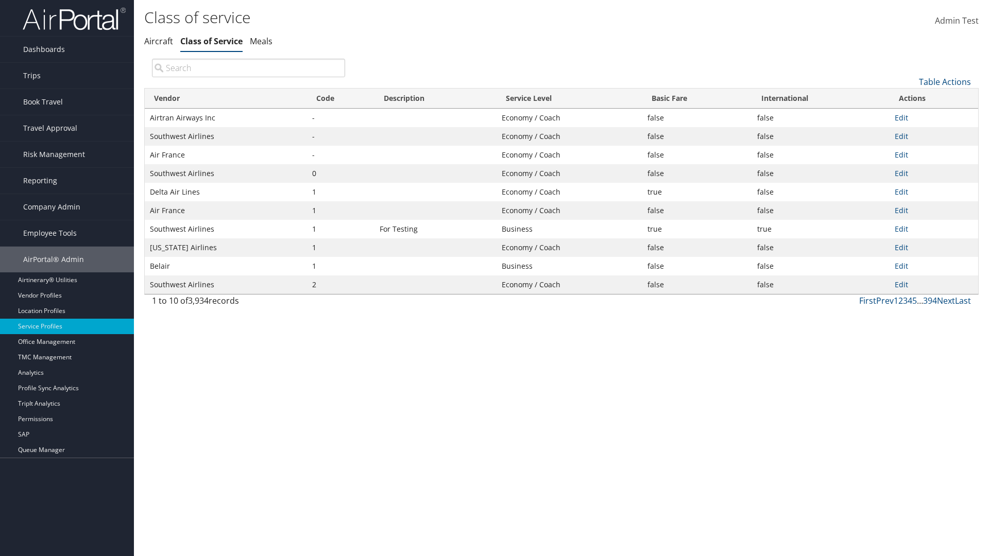
click at [340, 98] on th "Code" at bounding box center [340, 99] width 67 height 20
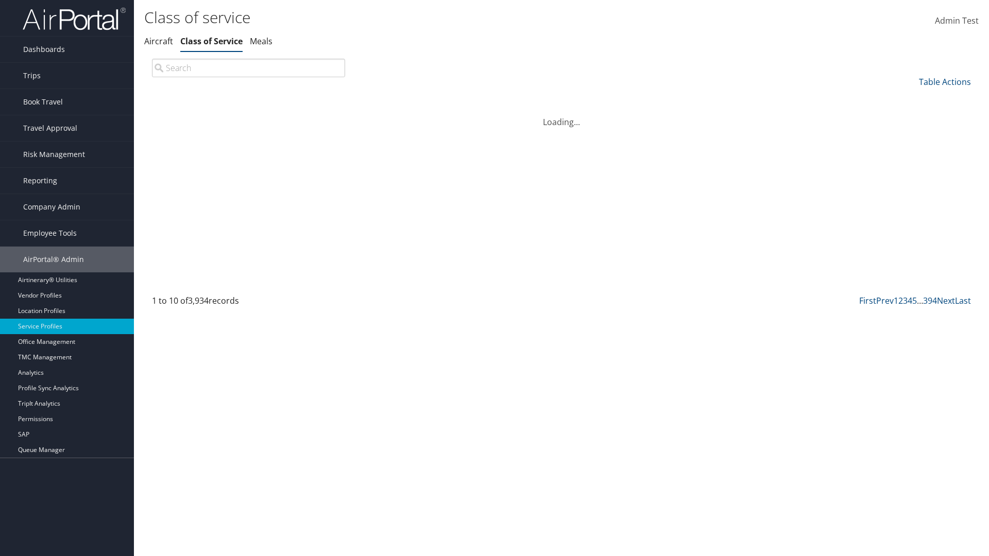
click at [340, 98] on th "Code" at bounding box center [340, 99] width 67 height 20
click at [944, 81] on link "Table Actions" at bounding box center [945, 81] width 52 height 11
click at [910, 116] on link "25" at bounding box center [909, 117] width 135 height 18
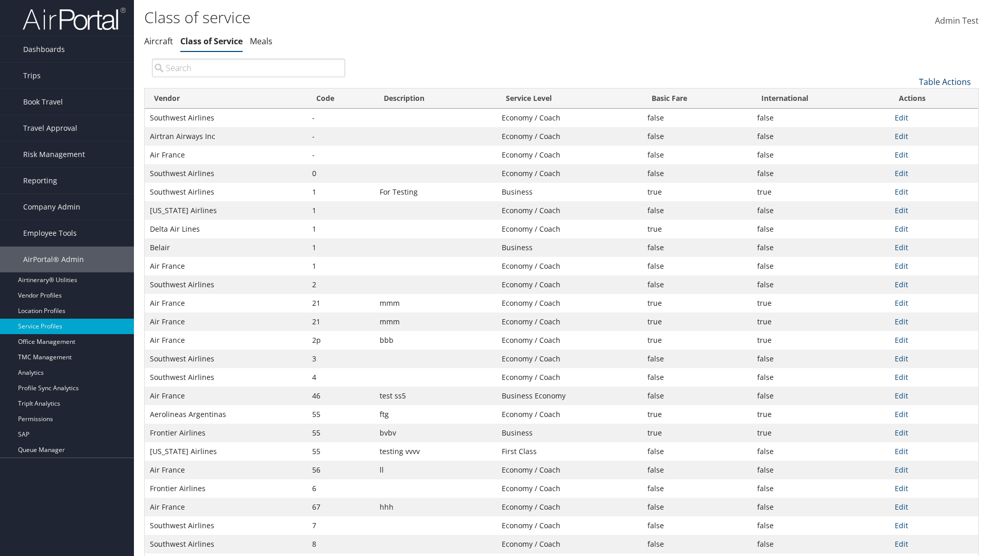
click at [944, 81] on link "Table Actions" at bounding box center [945, 81] width 52 height 11
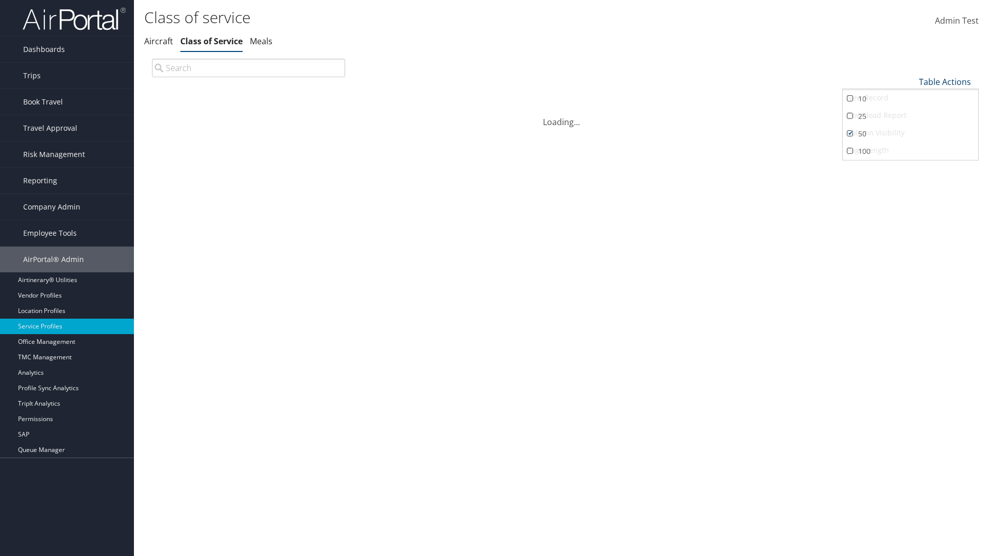
scroll to position [34, 0]
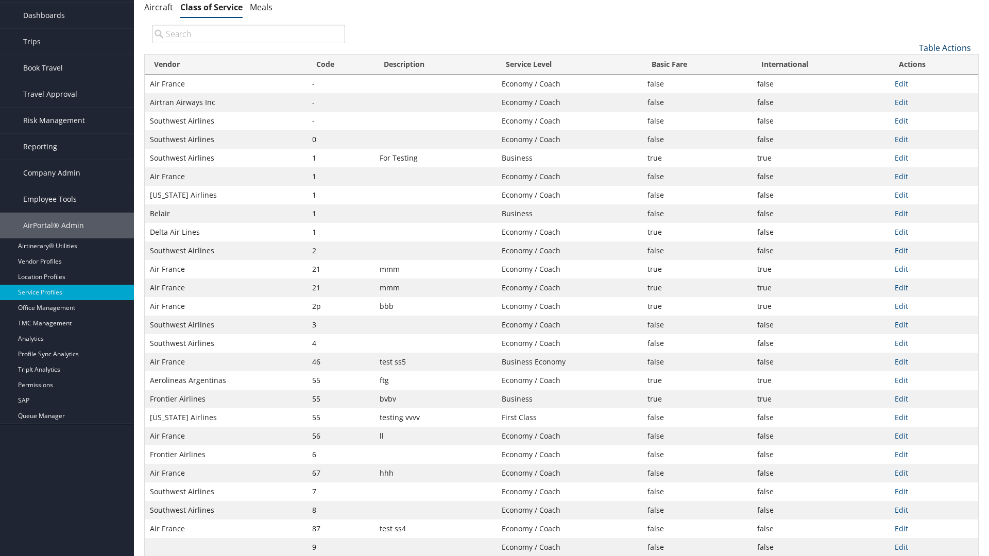
click at [944, 54] on link "Table Actions" at bounding box center [945, 47] width 52 height 11
